Goal: Information Seeking & Learning: Learn about a topic

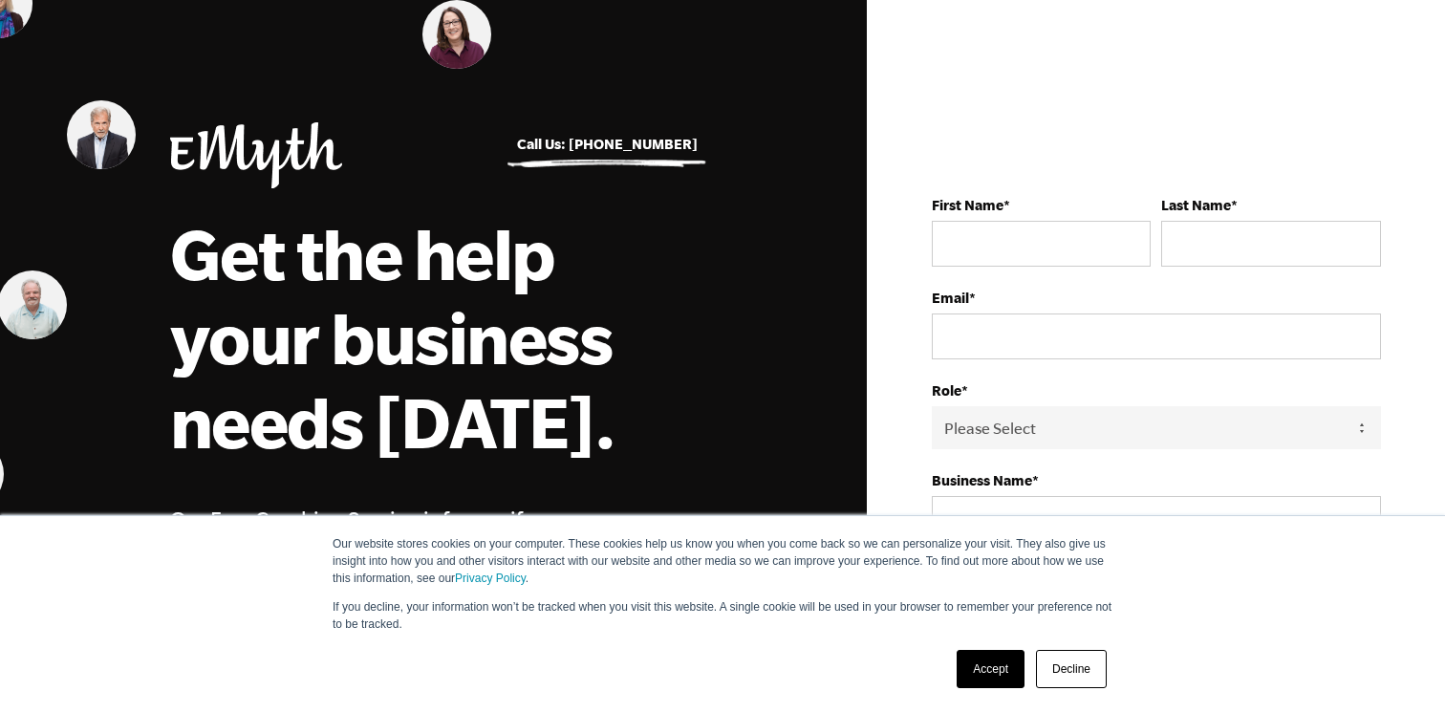
click at [964, 680] on link "Accept" at bounding box center [991, 669] width 68 height 38
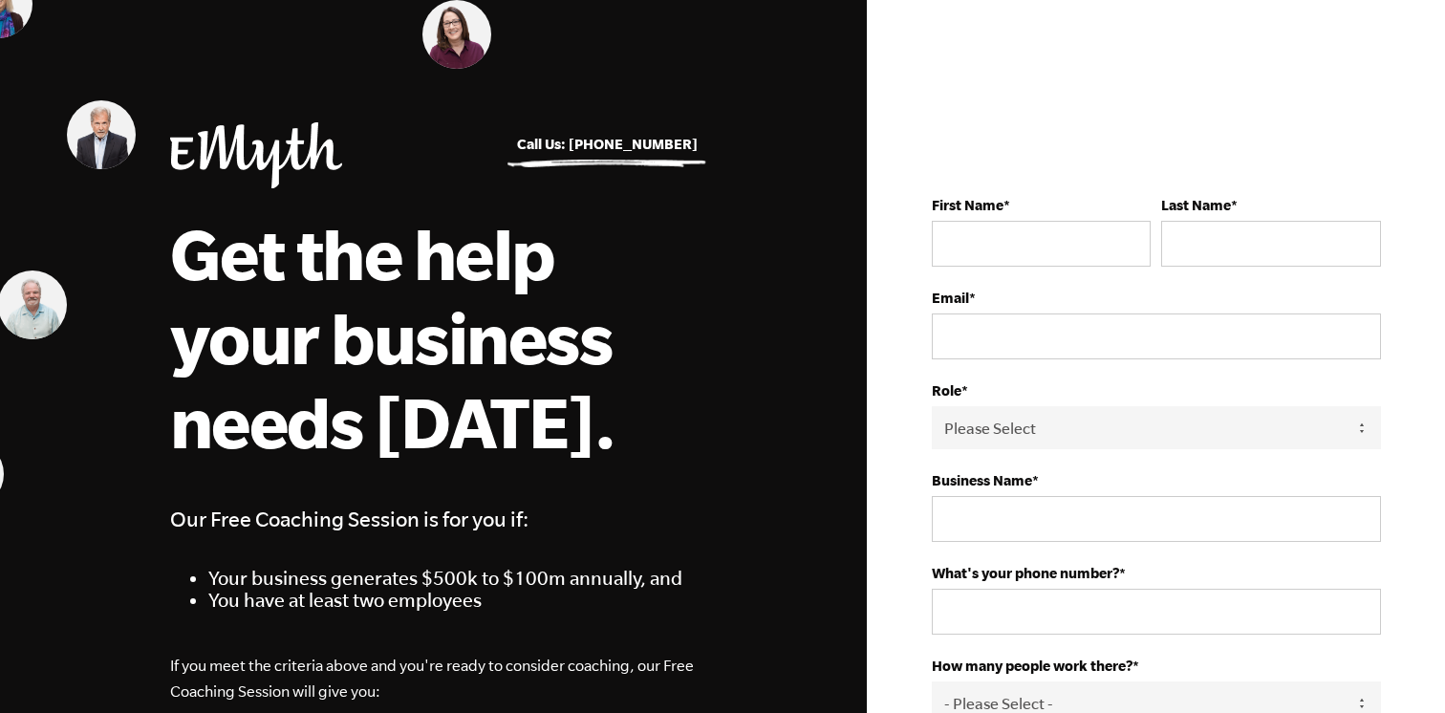
click at [195, 143] on img at bounding box center [256, 155] width 172 height 66
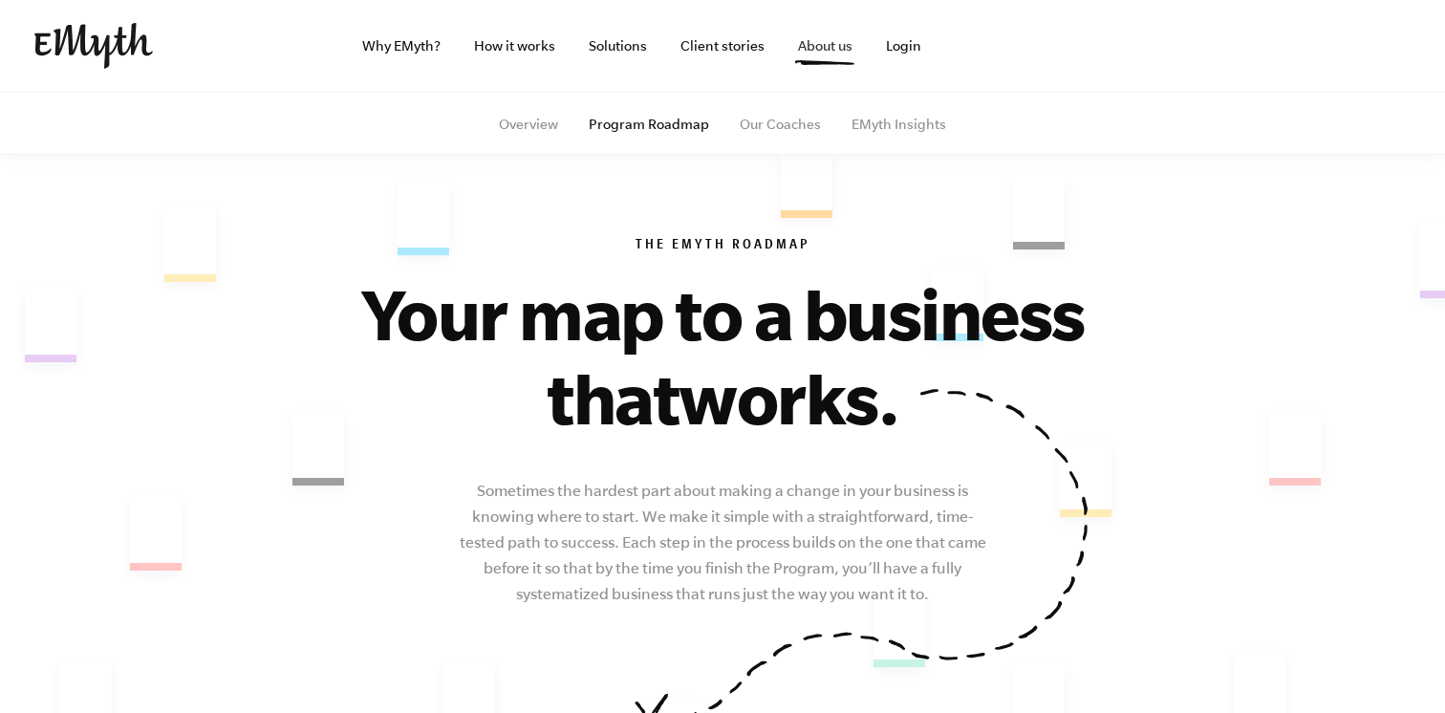
click at [810, 41] on link "About us" at bounding box center [825, 46] width 85 height 92
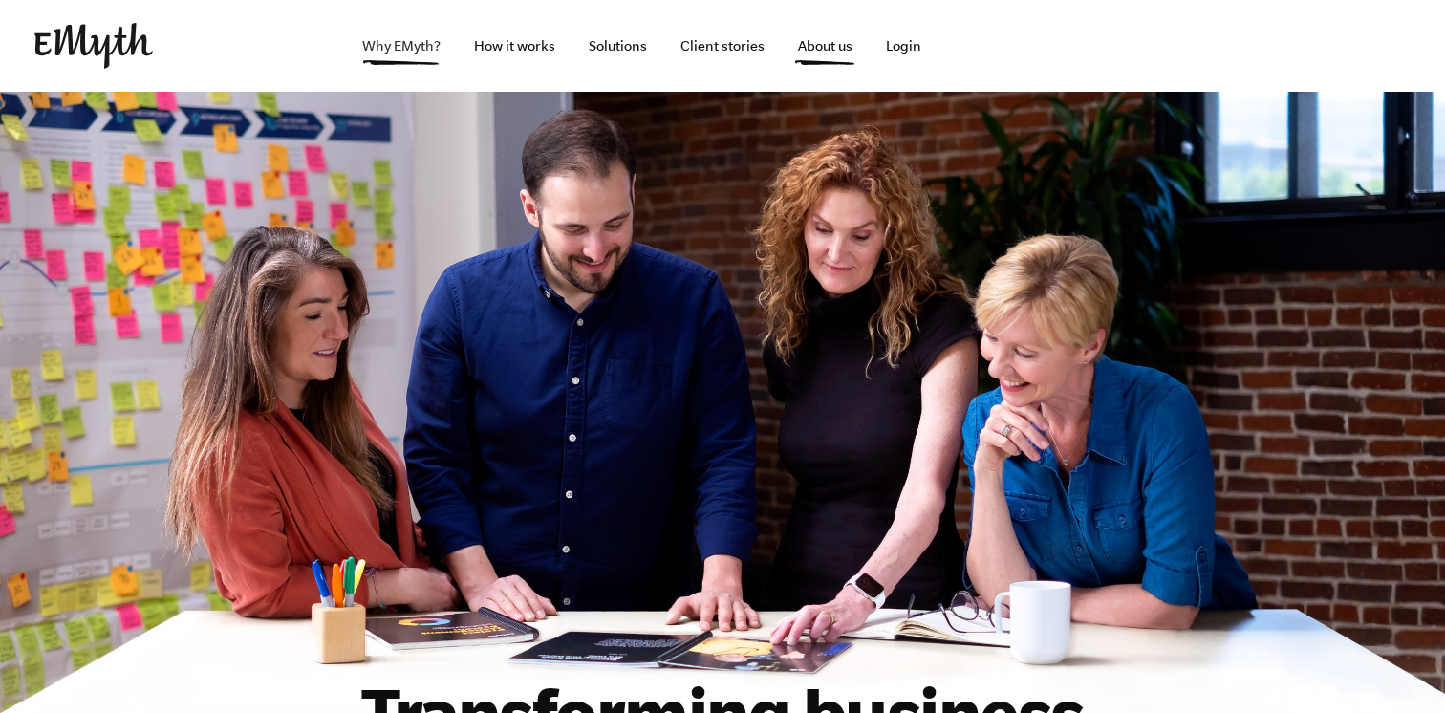
click at [435, 46] on link "Why EMyth?" at bounding box center [401, 46] width 109 height 92
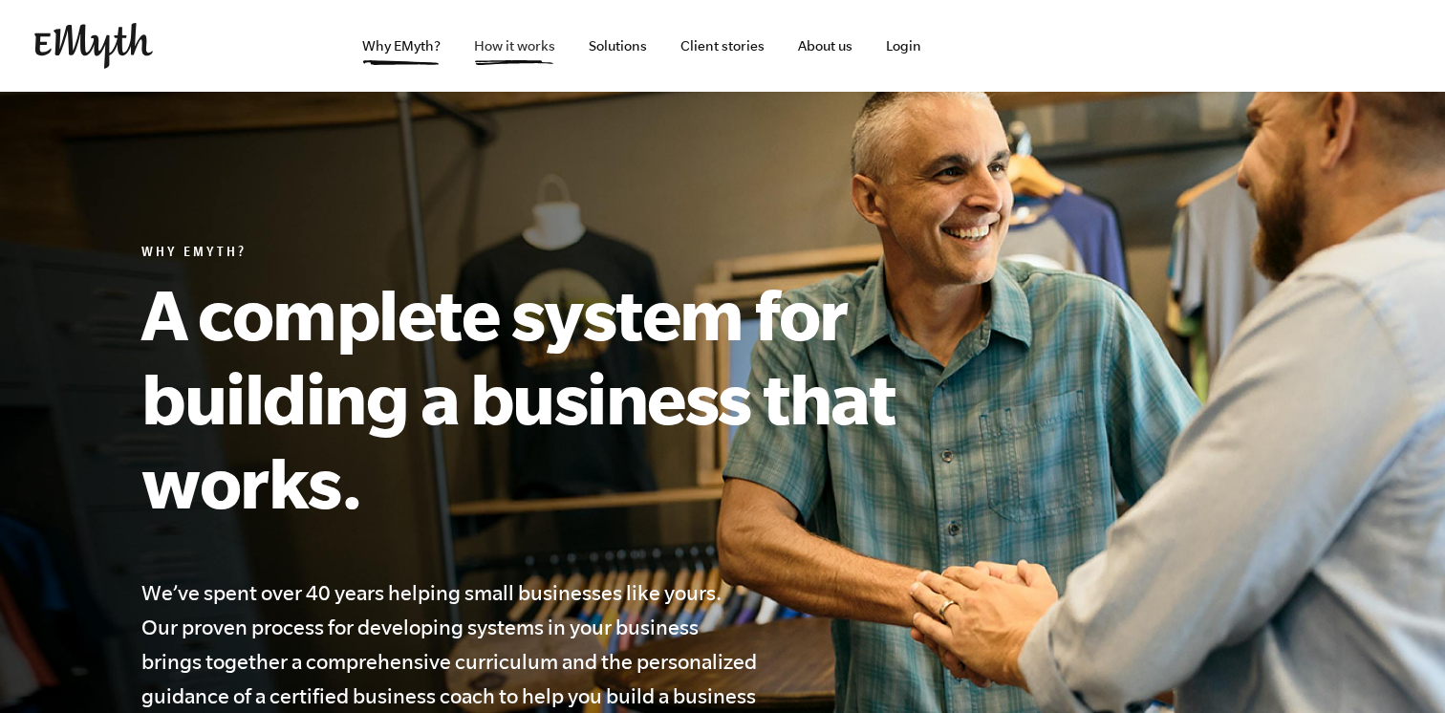
click at [525, 53] on link "How it works" at bounding box center [515, 46] width 112 height 92
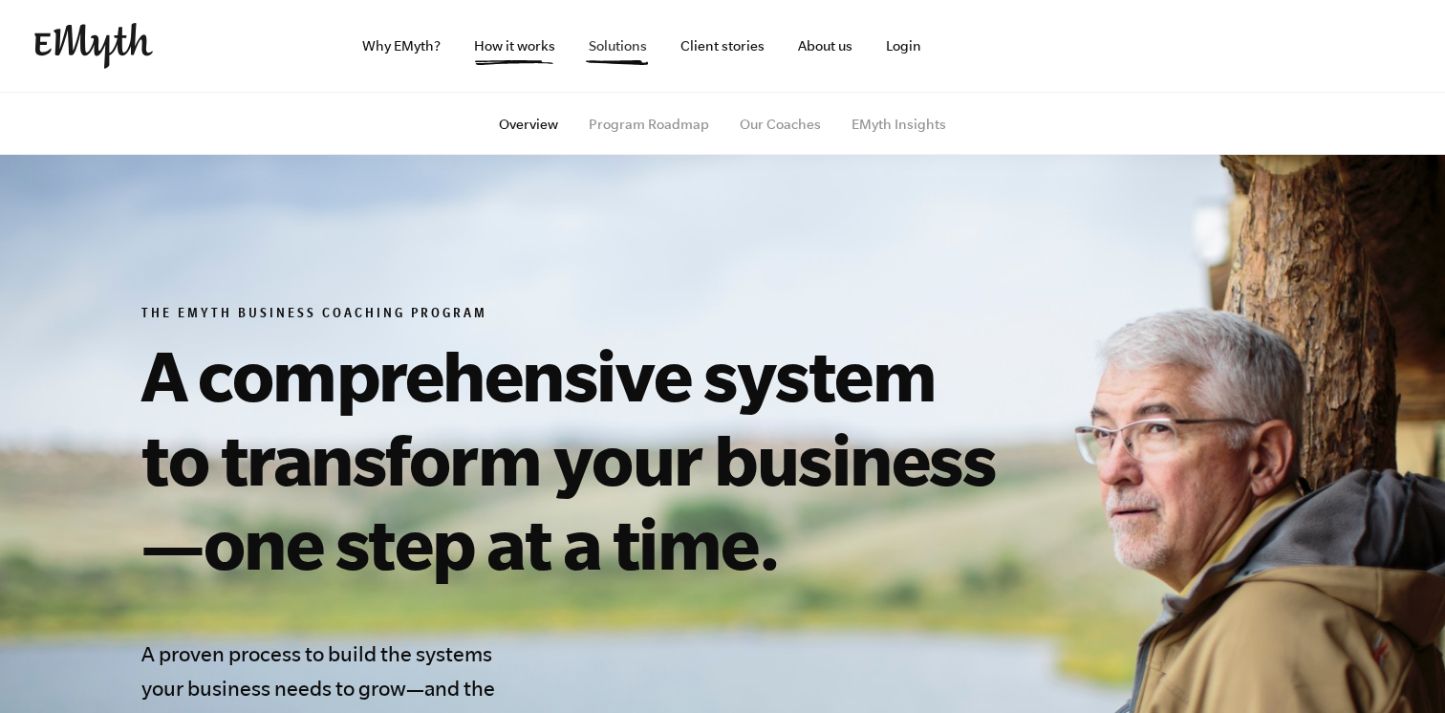
click at [623, 43] on link "Solutions" at bounding box center [617, 46] width 89 height 92
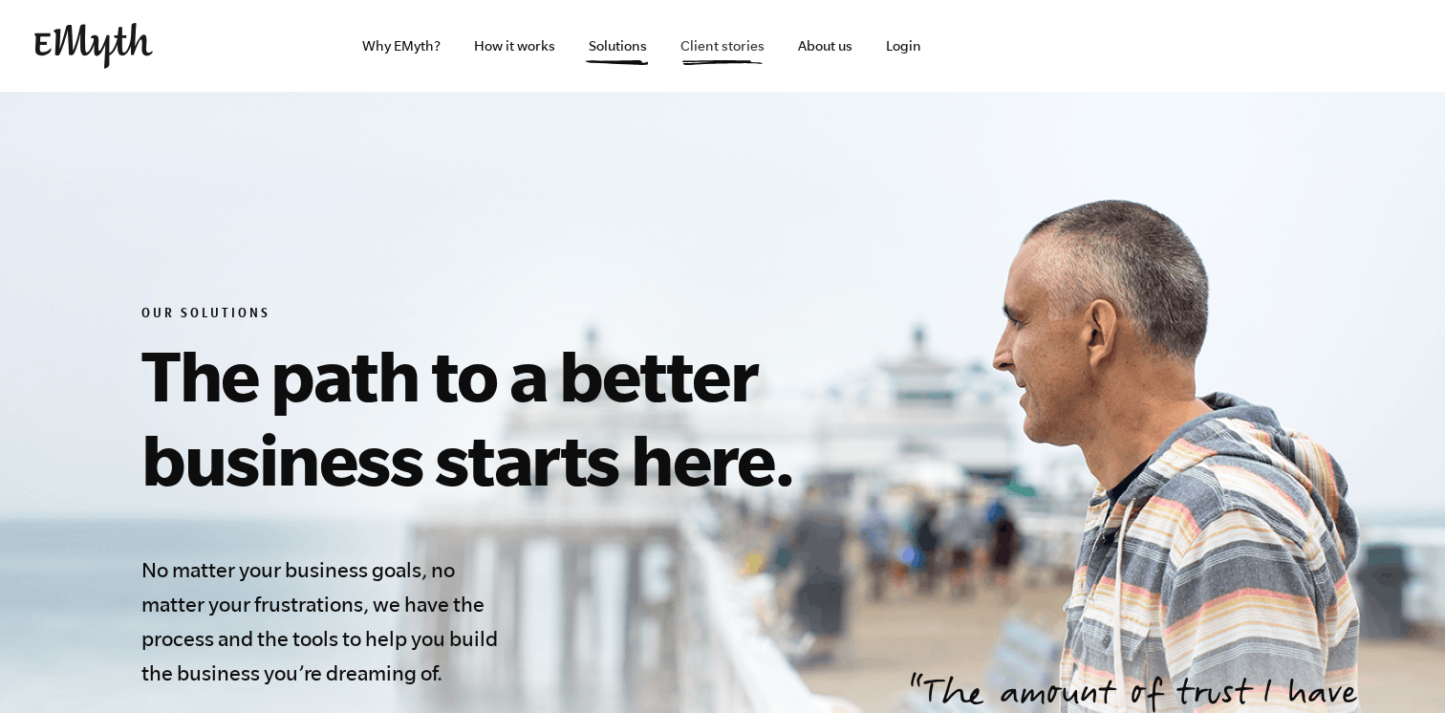
click at [750, 51] on link "Client stories" at bounding box center [722, 46] width 115 height 92
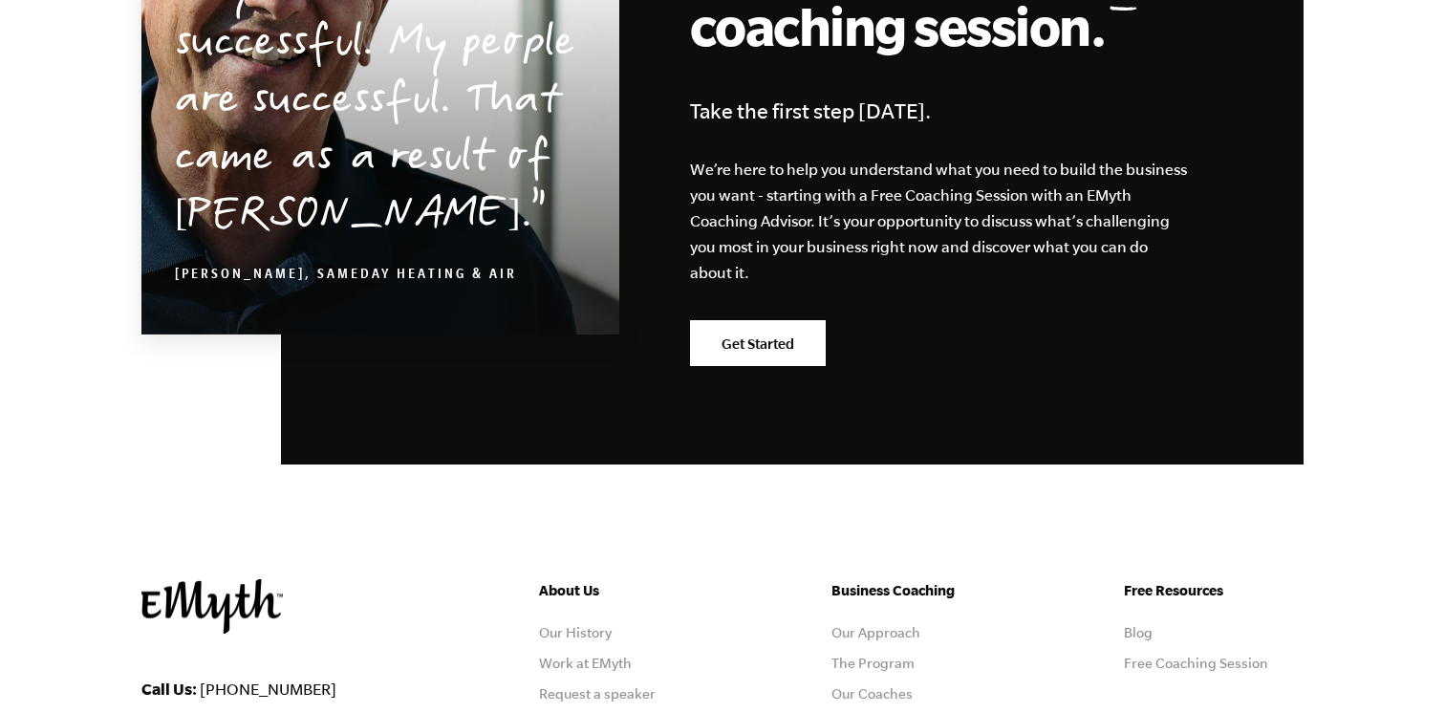
scroll to position [2467, 0]
